Goal: Information Seeking & Learning: Learn about a topic

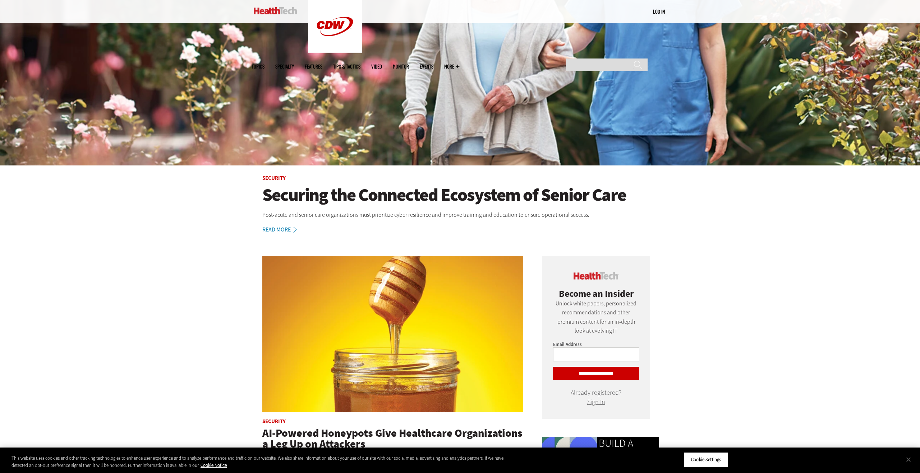
scroll to position [217, 0]
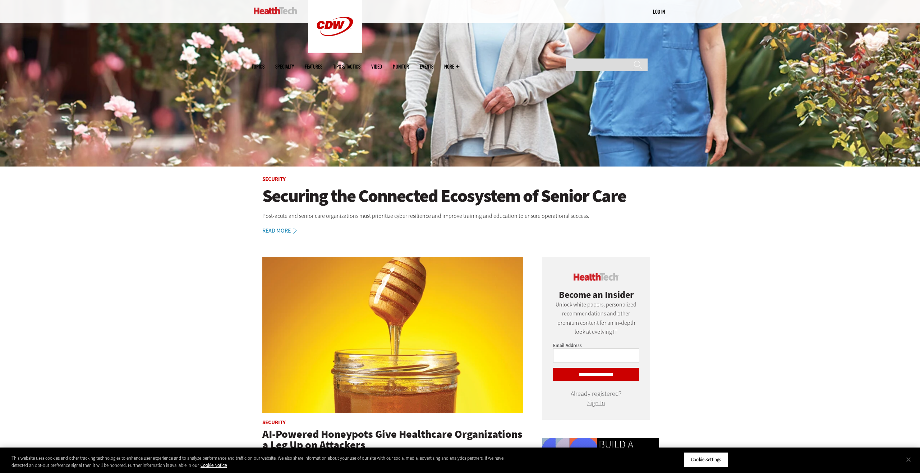
click at [407, 196] on h1 "Securing the Connected Ecosystem of Senior Care" at bounding box center [459, 196] width 395 height 20
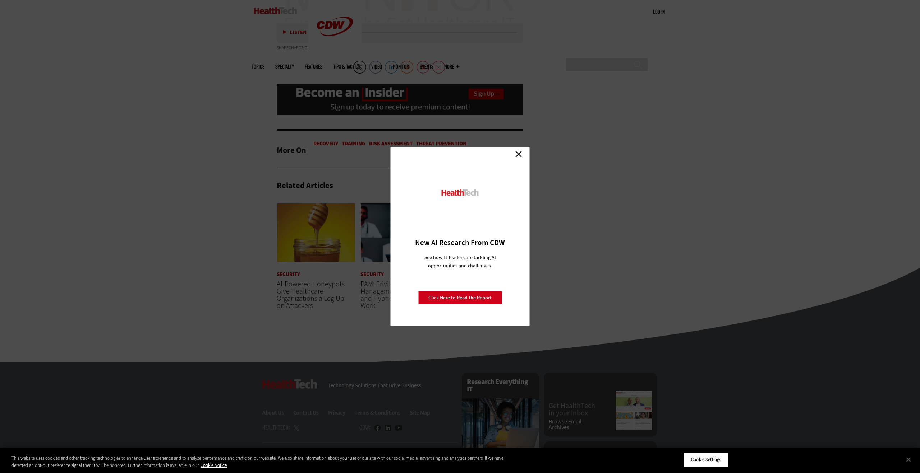
scroll to position [1095, 0]
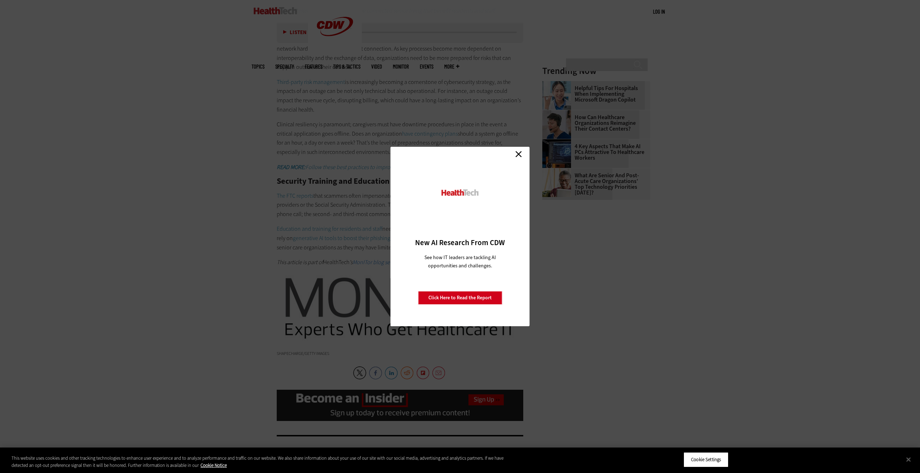
click at [337, 285] on div "Close New AI Research From CDW See how IT leaders are tackling AI opportunities…" at bounding box center [460, 236] width 920 height 473
click at [519, 152] on link "Close" at bounding box center [518, 154] width 11 height 11
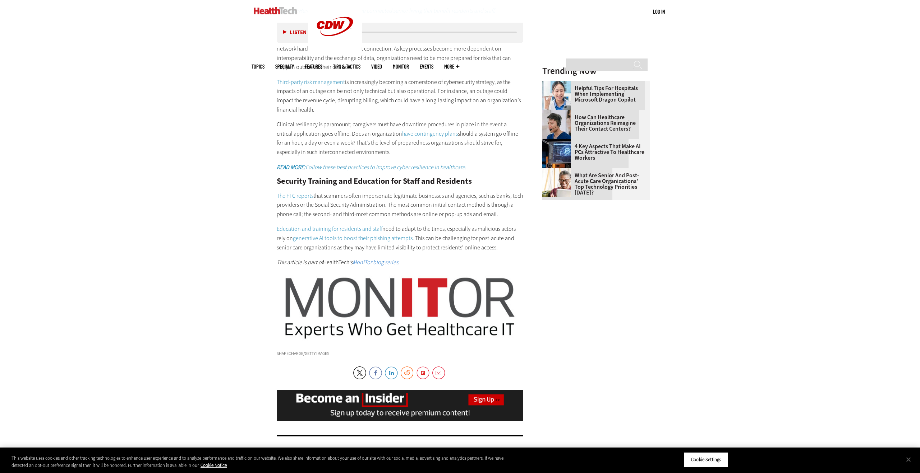
click at [390, 259] on span "MonITor blog series" at bounding box center [375, 263] width 46 height 8
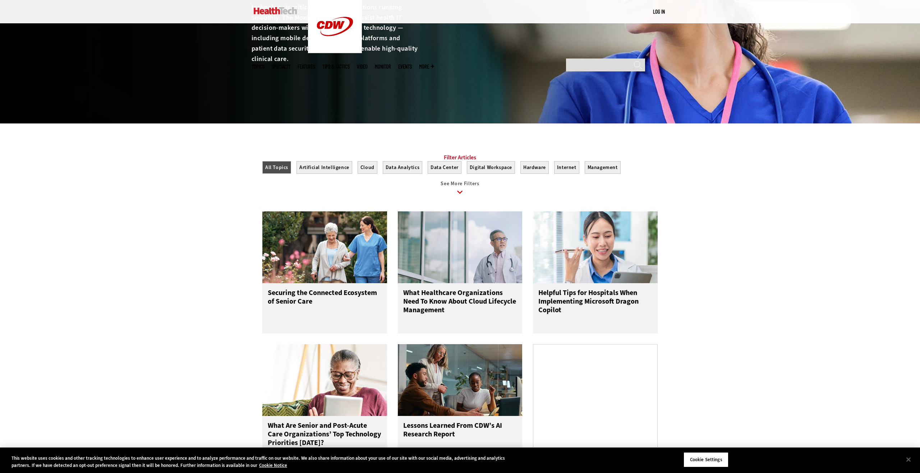
scroll to position [112, 0]
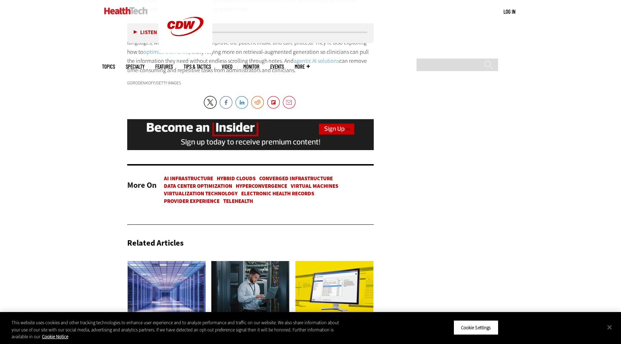
scroll to position [1335, 0]
